Goal: Task Accomplishment & Management: Manage account settings

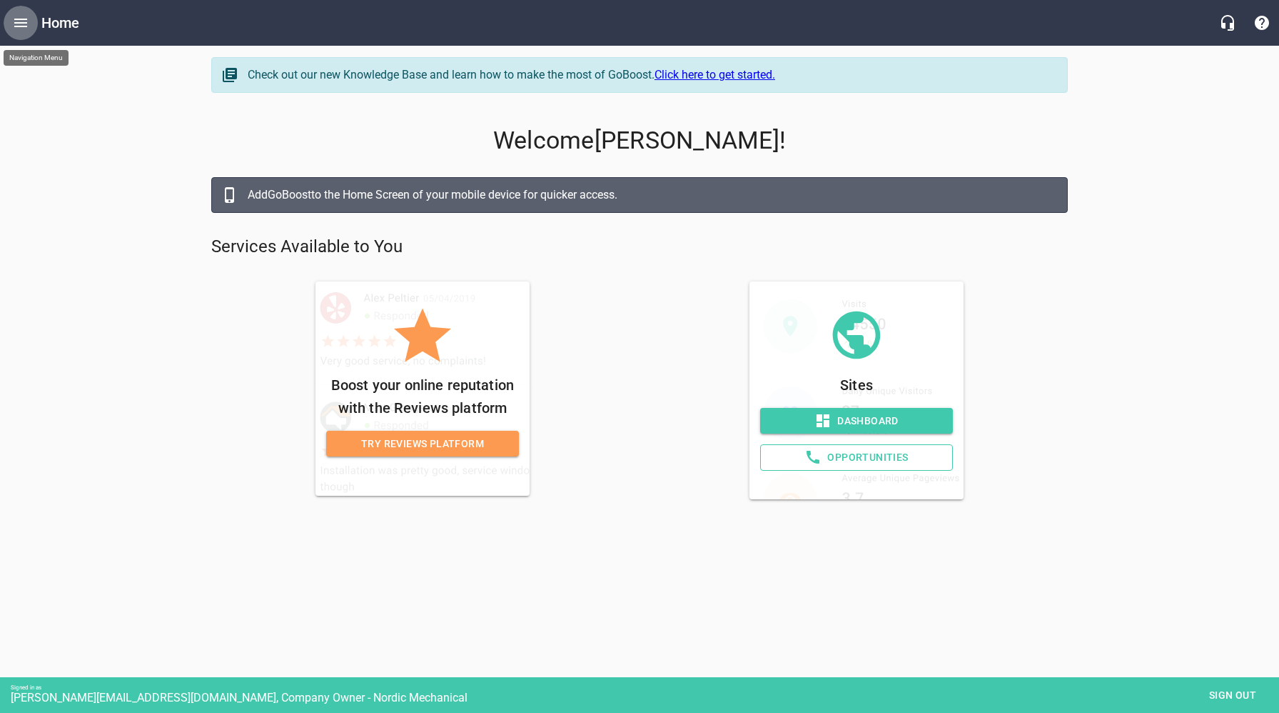
click at [25, 24] on icon "Open drawer" at bounding box center [20, 22] width 17 height 17
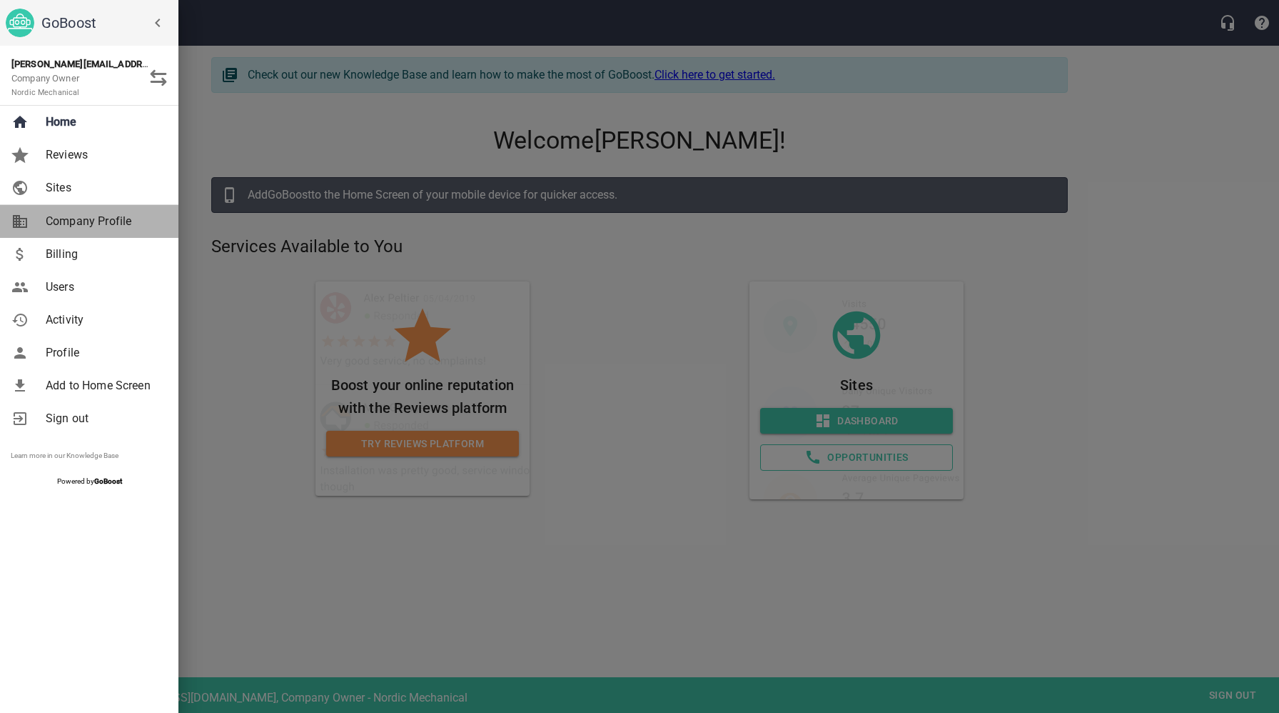
click at [101, 215] on span "Company Profile" at bounding box center [104, 221] width 116 height 17
select select "[US_STATE]"
